Goal: Use online tool/utility: Utilize a website feature to perform a specific function

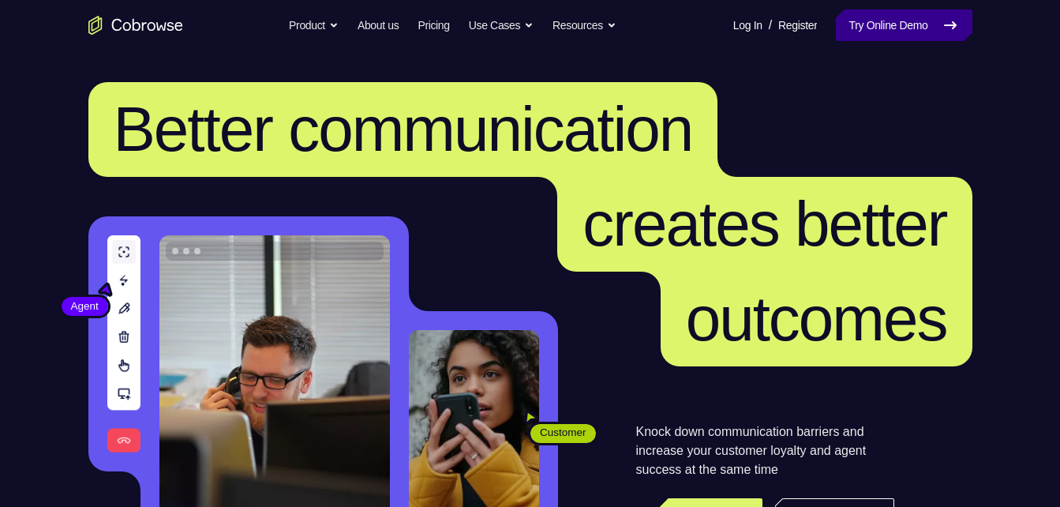
click at [906, 24] on link "Try Online Demo" at bounding box center [904, 25] width 136 height 32
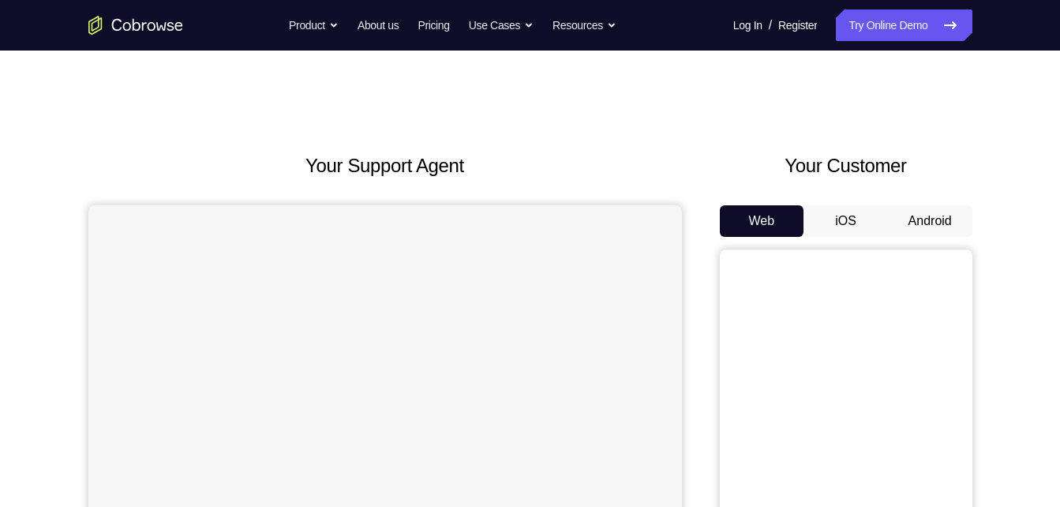
click at [944, 217] on button "Android" at bounding box center [930, 221] width 84 height 32
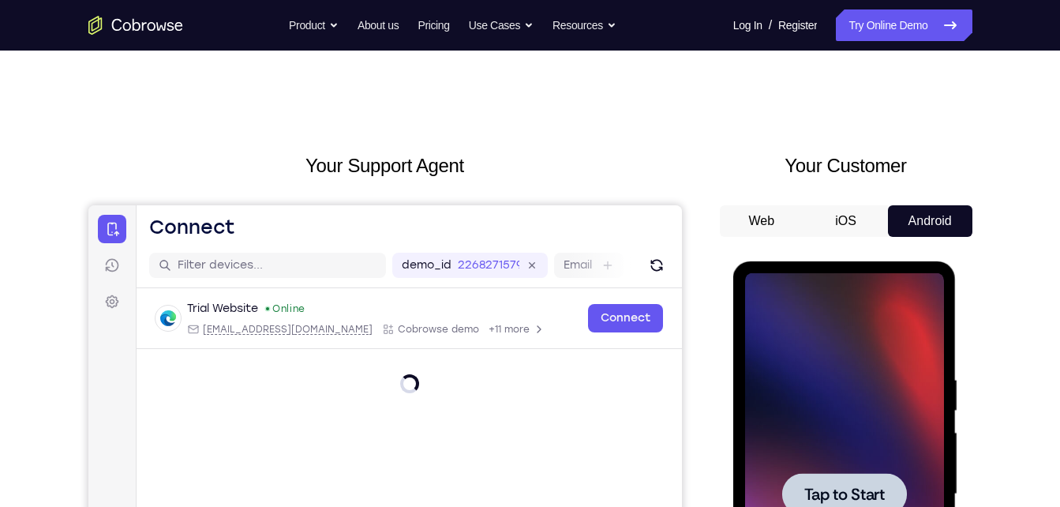
click at [834, 489] on span "Tap to Start" at bounding box center [844, 494] width 81 height 16
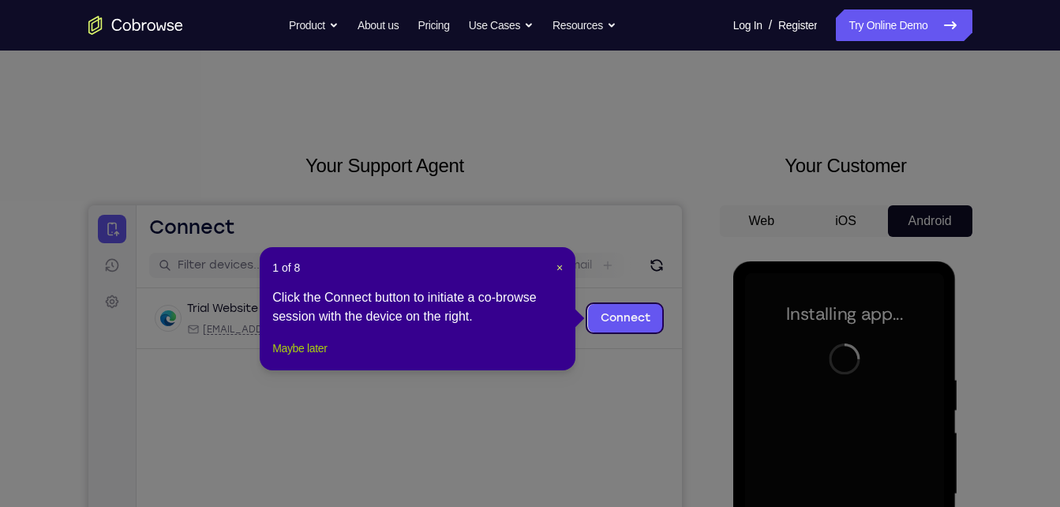
click at [320, 358] on button "Maybe later" at bounding box center [299, 348] width 54 height 19
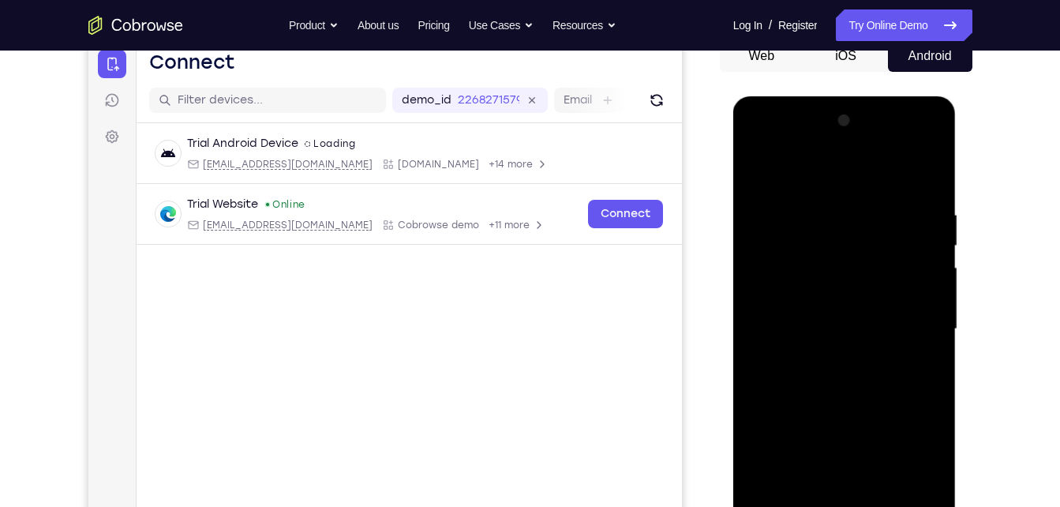
scroll to position [373, 0]
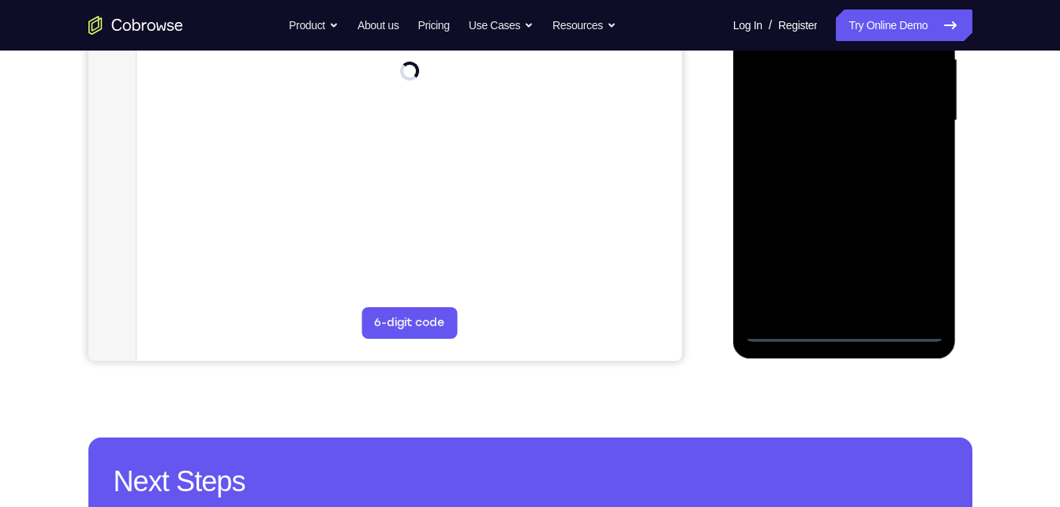
click at [840, 333] on div at bounding box center [844, 121] width 199 height 442
click at [920, 261] on div at bounding box center [844, 121] width 199 height 442
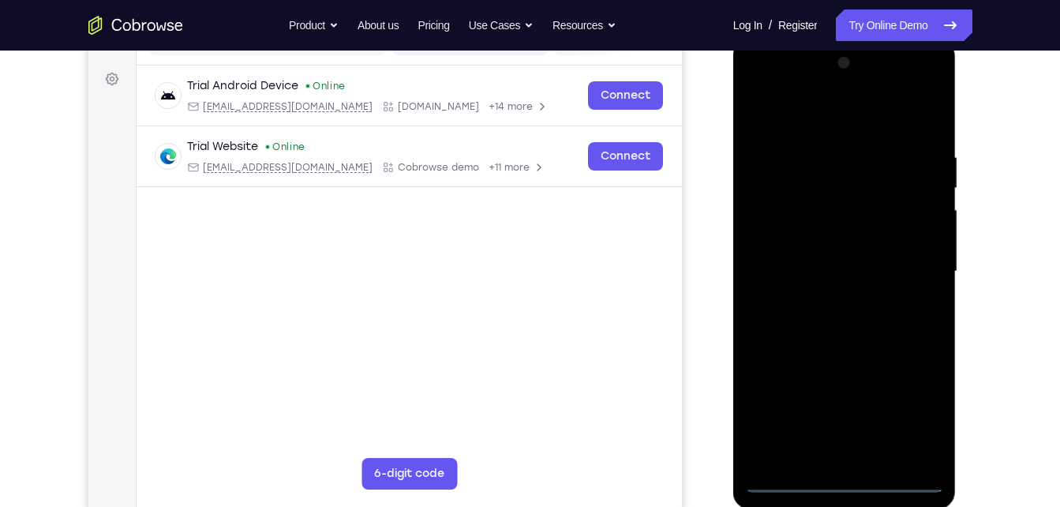
scroll to position [223, 0]
click at [834, 117] on div at bounding box center [844, 271] width 199 height 442
click at [908, 255] on div at bounding box center [844, 271] width 199 height 442
click at [826, 300] on div at bounding box center [844, 271] width 199 height 442
click at [803, 257] on div at bounding box center [844, 271] width 199 height 442
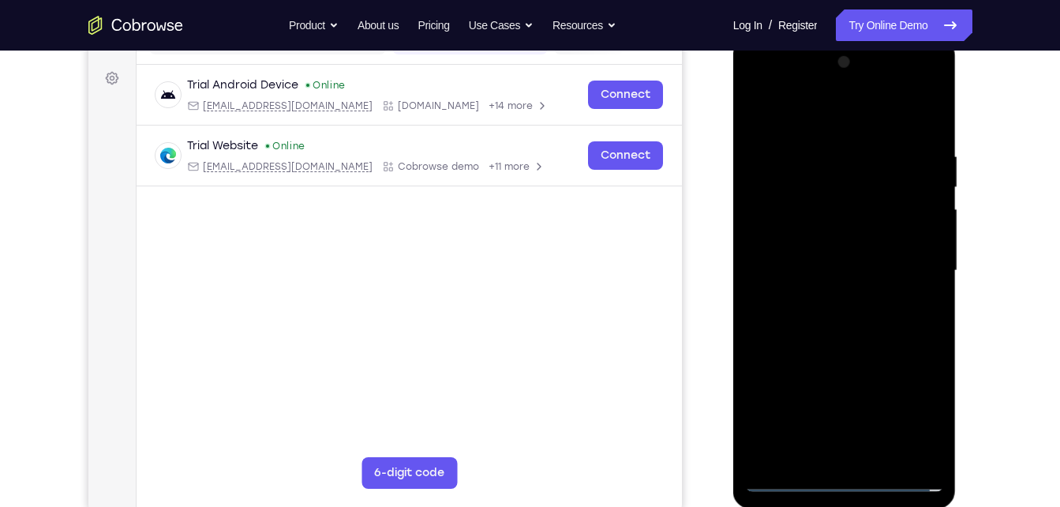
click at [807, 236] on div at bounding box center [844, 271] width 199 height 442
click at [809, 264] on div at bounding box center [844, 271] width 199 height 442
click at [791, 324] on div at bounding box center [844, 271] width 199 height 442
click at [820, 318] on div at bounding box center [844, 271] width 199 height 442
click at [788, 318] on div at bounding box center [844, 271] width 199 height 442
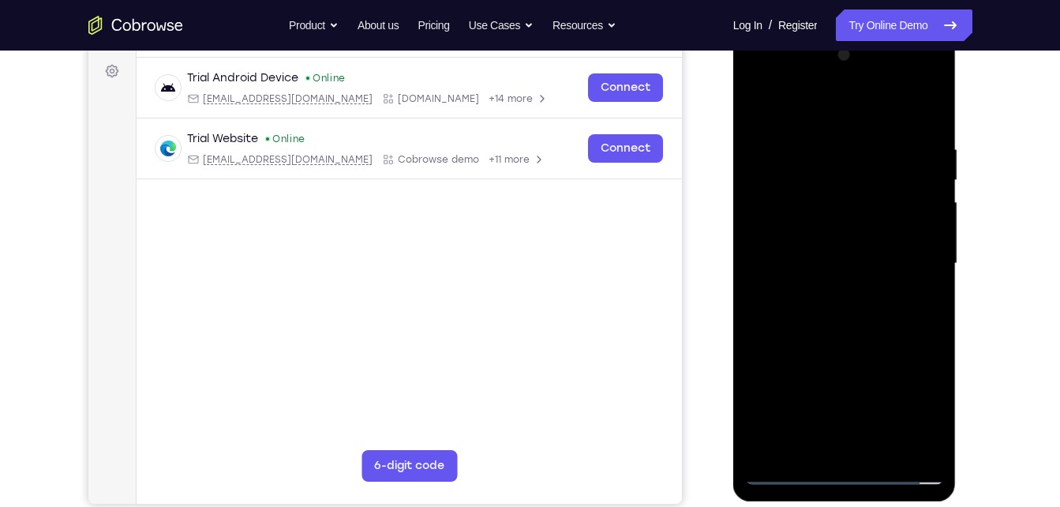
scroll to position [233, 0]
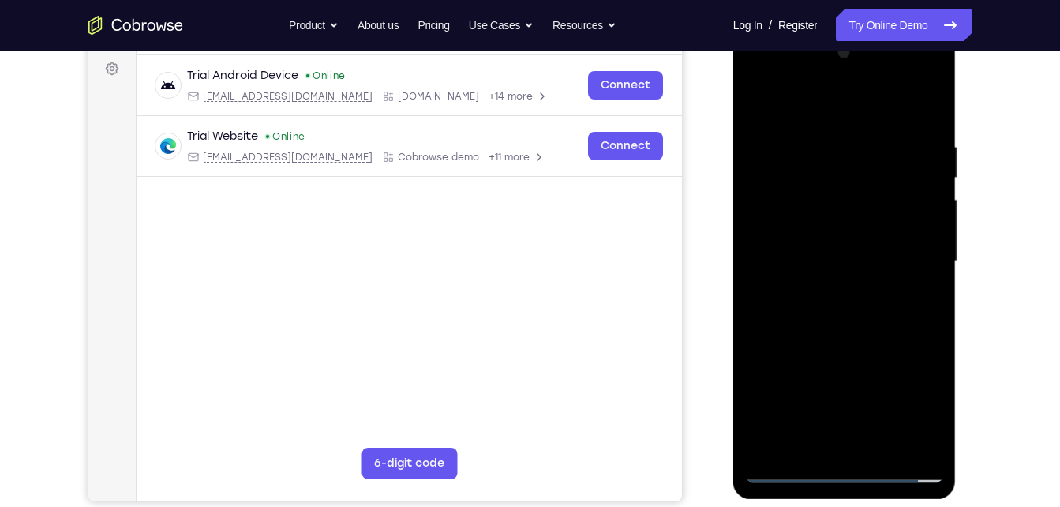
click at [878, 441] on div at bounding box center [844, 261] width 199 height 442
click at [845, 343] on div at bounding box center [844, 261] width 199 height 442
click at [816, 238] on div at bounding box center [844, 261] width 199 height 442
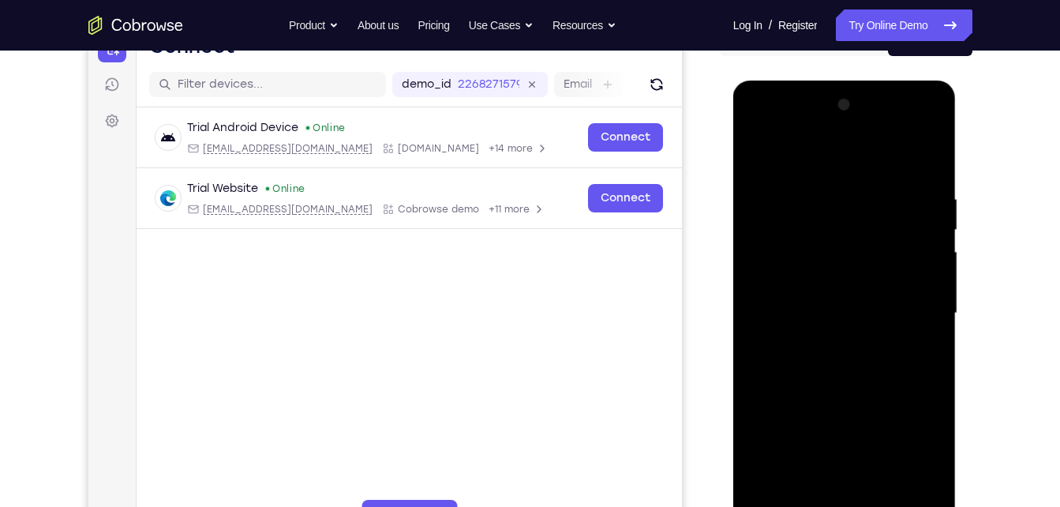
scroll to position [180, 0]
drag, startPoint x: 893, startPoint y: 280, endPoint x: 892, endPoint y: 399, distance: 119.2
click at [892, 399] on div at bounding box center [844, 314] width 199 height 442
drag, startPoint x: 892, startPoint y: 399, endPoint x: 890, endPoint y: 346, distance: 53.7
click at [890, 346] on div at bounding box center [844, 314] width 199 height 442
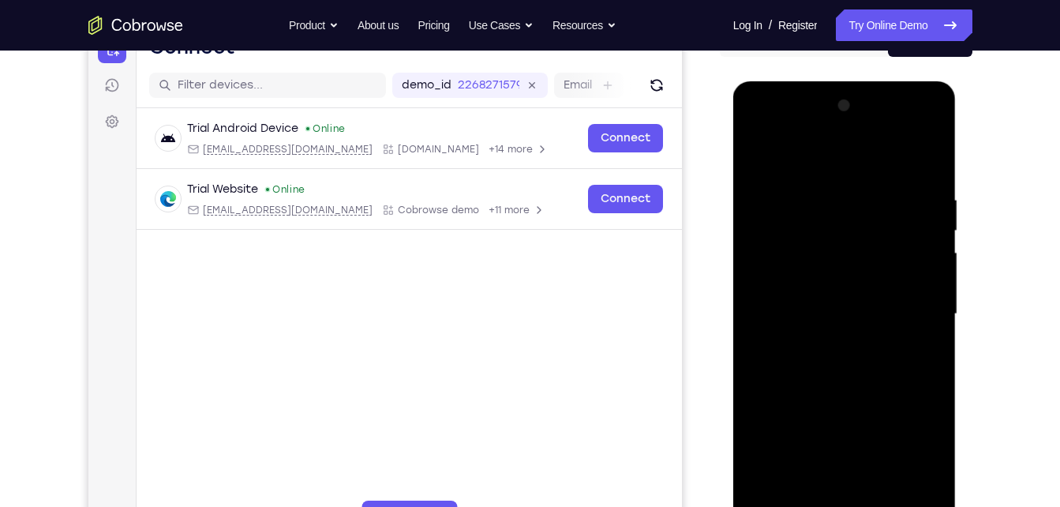
drag, startPoint x: 890, startPoint y: 346, endPoint x: 889, endPoint y: 287, distance: 58.4
click at [889, 287] on div at bounding box center [844, 314] width 199 height 442
drag, startPoint x: 889, startPoint y: 287, endPoint x: 847, endPoint y: 294, distance: 42.3
click at [847, 294] on div at bounding box center [844, 314] width 199 height 442
click at [811, 356] on div at bounding box center [844, 314] width 199 height 442
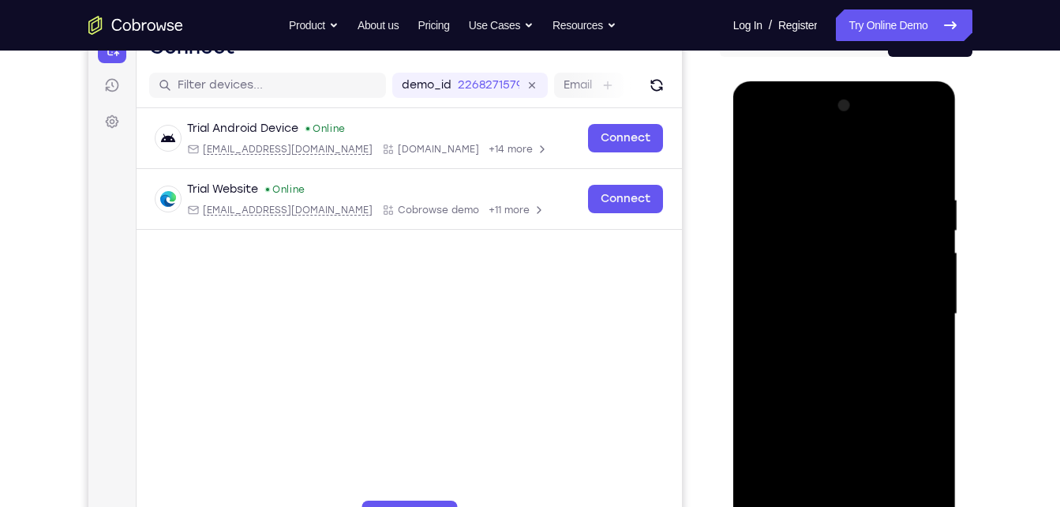
drag, startPoint x: 897, startPoint y: 350, endPoint x: 882, endPoint y: 547, distance: 197.0
click at [882, 506] on div at bounding box center [844, 316] width 223 height 470
drag, startPoint x: 899, startPoint y: 288, endPoint x: 901, endPoint y: 425, distance: 136.6
click at [901, 425] on div at bounding box center [844, 314] width 199 height 442
drag, startPoint x: 893, startPoint y: 263, endPoint x: 905, endPoint y: 373, distance: 110.4
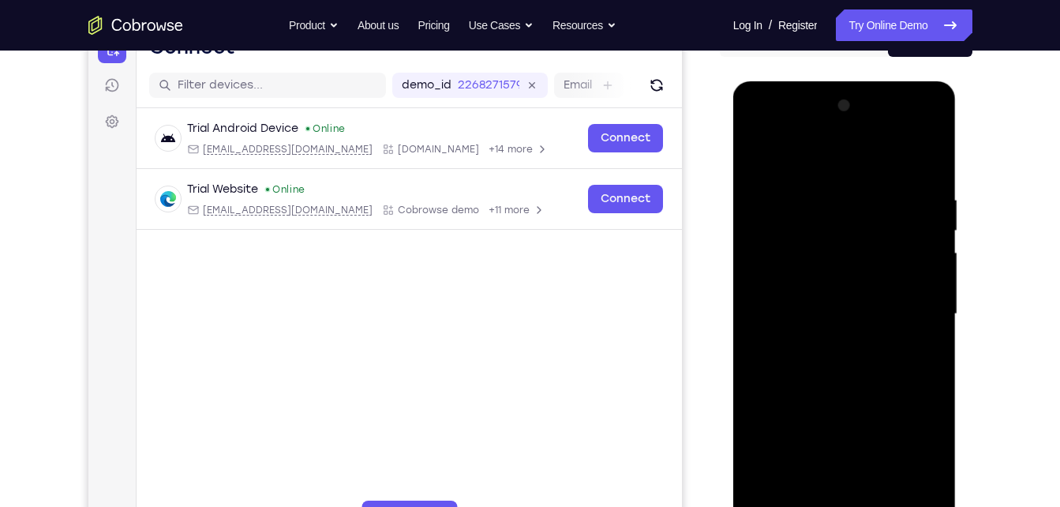
click at [905, 373] on div at bounding box center [844, 314] width 199 height 442
drag, startPoint x: 890, startPoint y: 305, endPoint x: 893, endPoint y: 433, distance: 127.9
click at [893, 433] on div at bounding box center [844, 314] width 199 height 442
click at [788, 312] on div at bounding box center [844, 314] width 199 height 442
click at [933, 159] on div at bounding box center [844, 314] width 199 height 442
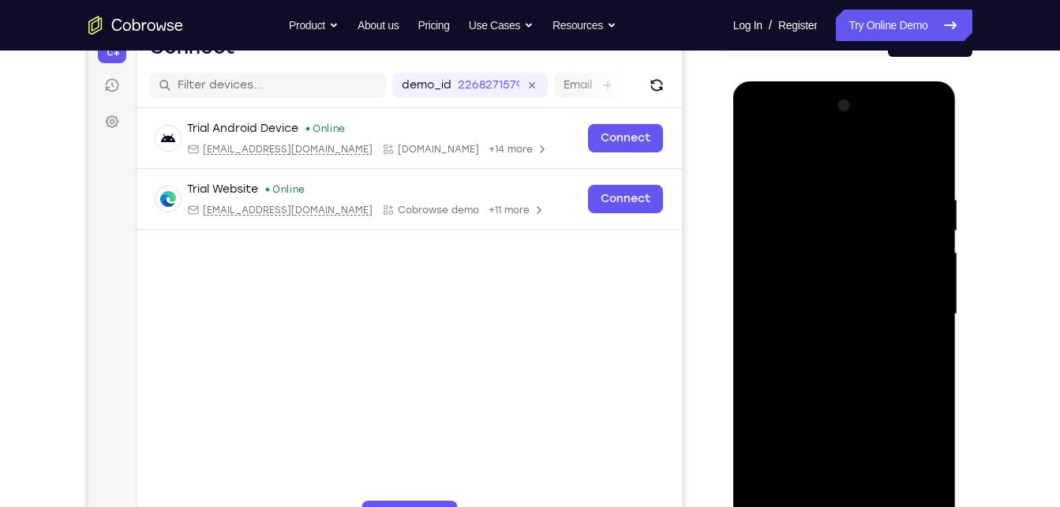
click at [930, 157] on div at bounding box center [844, 314] width 199 height 442
click at [754, 152] on div at bounding box center [844, 314] width 199 height 442
click at [798, 421] on div at bounding box center [844, 314] width 199 height 442
click at [934, 155] on div at bounding box center [844, 314] width 199 height 442
drag, startPoint x: 910, startPoint y: 346, endPoint x: 905, endPoint y: 206, distance: 140.6
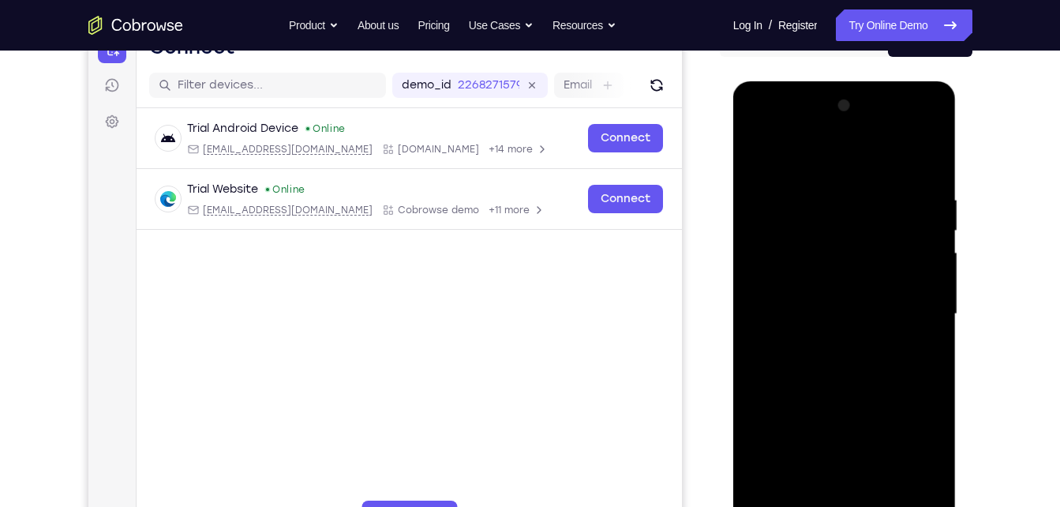
click at [905, 206] on div at bounding box center [844, 314] width 199 height 442
click at [807, 441] on div at bounding box center [844, 314] width 199 height 442
click at [929, 155] on div at bounding box center [844, 314] width 199 height 442
click at [933, 157] on div at bounding box center [844, 314] width 199 height 442
click at [933, 158] on div at bounding box center [844, 314] width 199 height 442
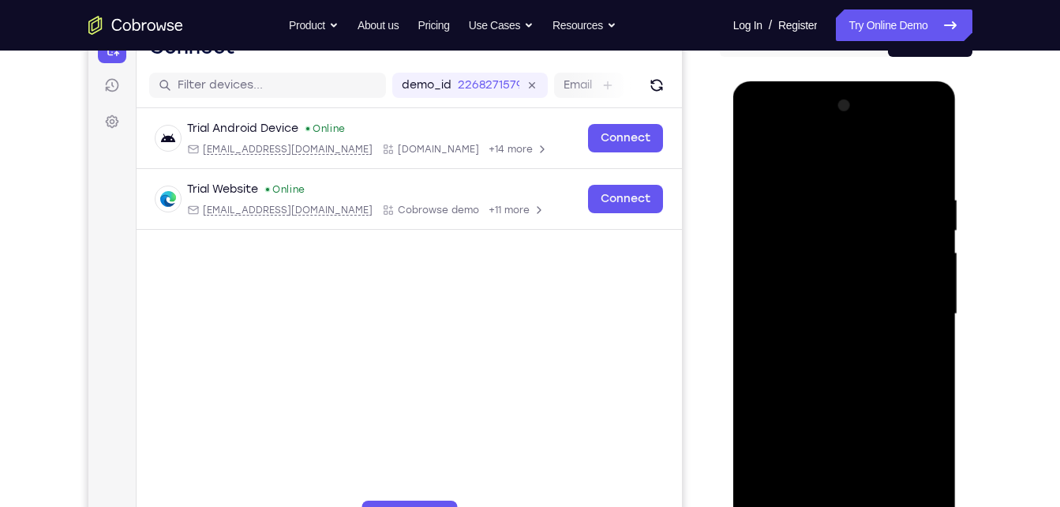
click at [752, 155] on div at bounding box center [844, 314] width 199 height 442
drag, startPoint x: 916, startPoint y: 289, endPoint x: 925, endPoint y: 168, distance: 121.1
click at [925, 168] on div at bounding box center [844, 314] width 199 height 442
drag, startPoint x: 934, startPoint y: 278, endPoint x: 925, endPoint y: 67, distance: 210.9
click at [925, 81] on html "Online web based iOS Simulators and Android Emulators. Run iPhone, iPad, Mobile…" at bounding box center [845, 318] width 225 height 474
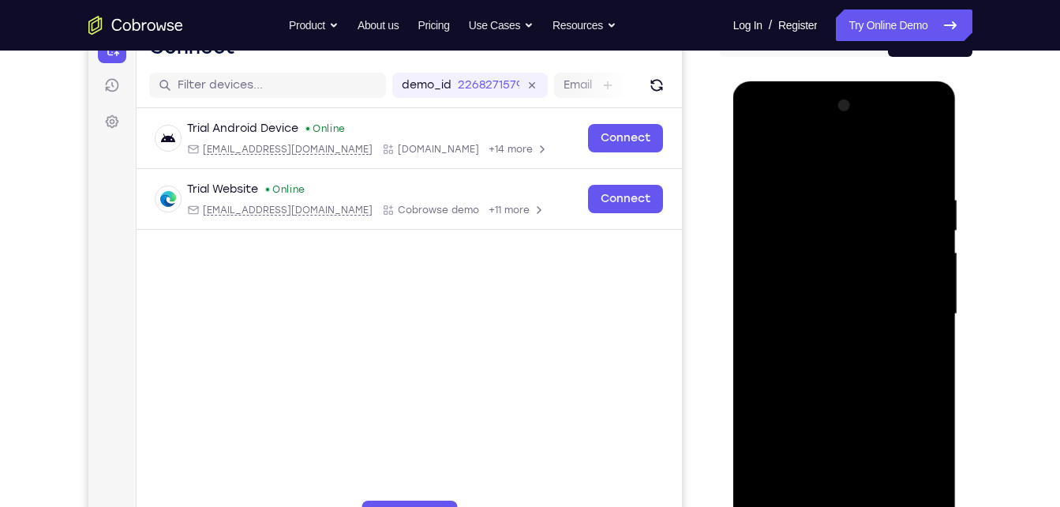
click at [828, 321] on div at bounding box center [844, 314] width 199 height 442
click at [934, 152] on div at bounding box center [844, 314] width 199 height 442
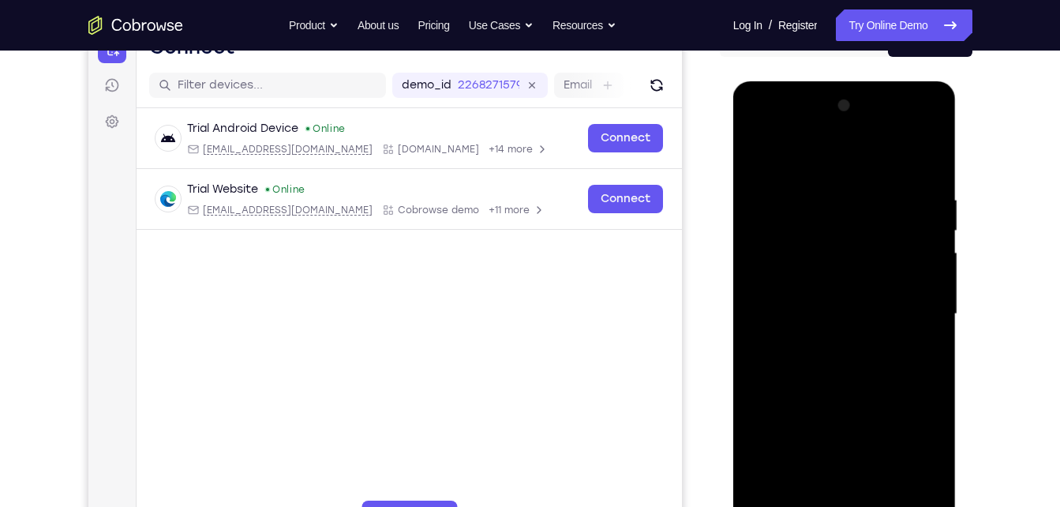
click at [931, 155] on div at bounding box center [844, 314] width 199 height 442
click at [897, 182] on div at bounding box center [844, 314] width 199 height 442
click at [927, 156] on div at bounding box center [844, 314] width 199 height 442
click at [929, 156] on div at bounding box center [844, 314] width 199 height 442
click at [937, 154] on div at bounding box center [844, 314] width 199 height 442
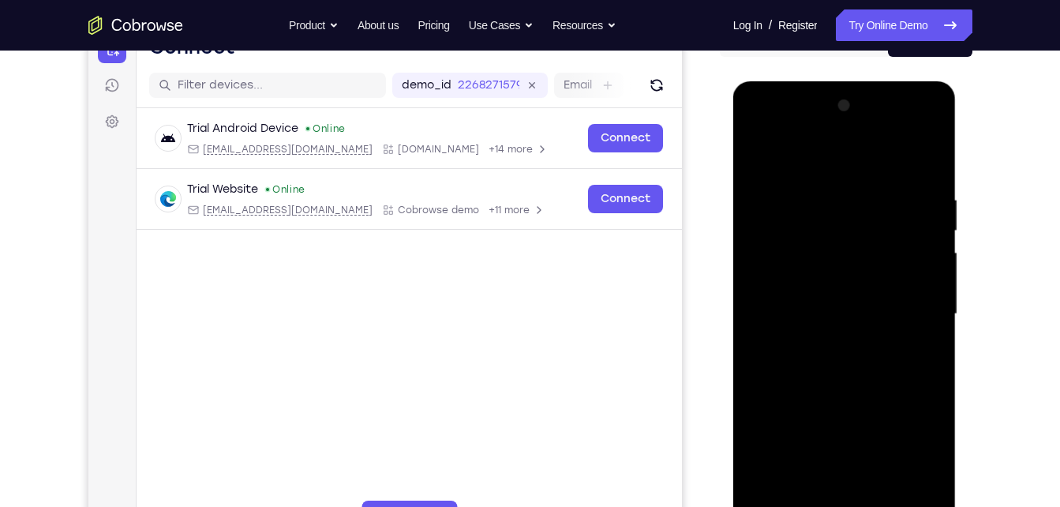
click at [937, 154] on div at bounding box center [844, 314] width 199 height 442
click at [925, 161] on div at bounding box center [844, 314] width 199 height 442
click at [773, 152] on div at bounding box center [844, 314] width 199 height 442
click at [751, 152] on div at bounding box center [844, 314] width 199 height 442
click at [827, 289] on div at bounding box center [844, 314] width 199 height 442
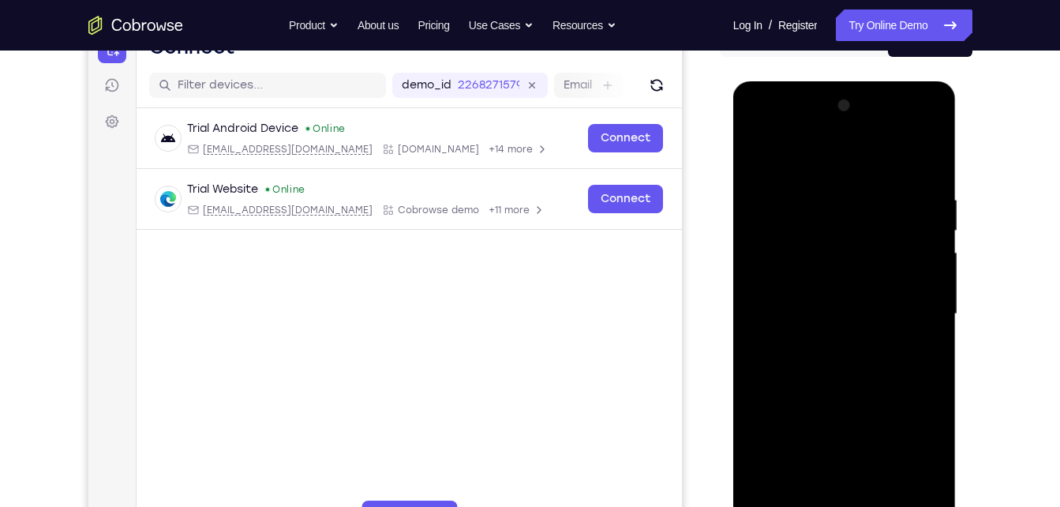
click at [831, 388] on div at bounding box center [844, 314] width 199 height 442
click at [901, 167] on div at bounding box center [844, 314] width 199 height 442
